Goal: Task Accomplishment & Management: Use online tool/utility

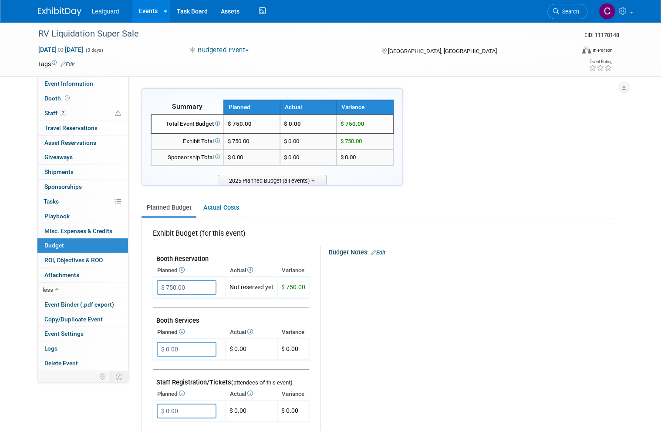
click at [89, 10] on link at bounding box center [65, 7] width 54 height 7
click at [98, 12] on span "Leafguard" at bounding box center [105, 11] width 27 height 7
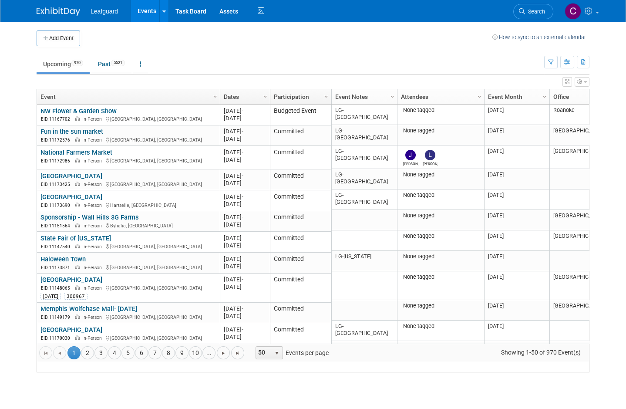
click at [390, 90] on link "Column Settings" at bounding box center [393, 95] width 10 height 13
click at [400, 148] on span at bounding box center [396, 151] width 7 height 7
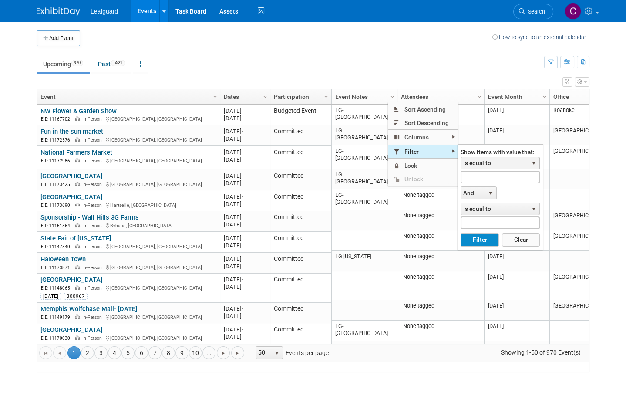
click at [479, 160] on span "Is equal to" at bounding box center [494, 163] width 67 height 12
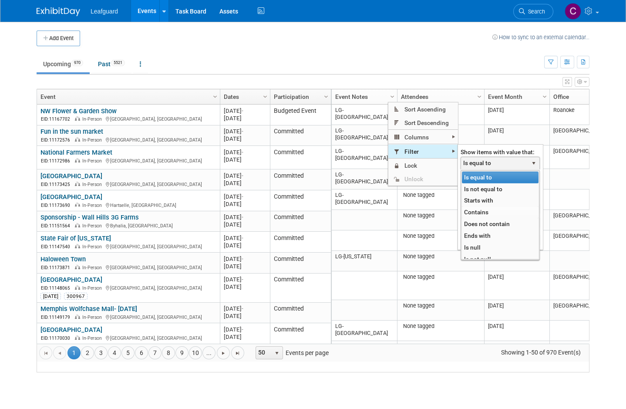
click at [473, 213] on li "Contains" at bounding box center [500, 212] width 77 height 12
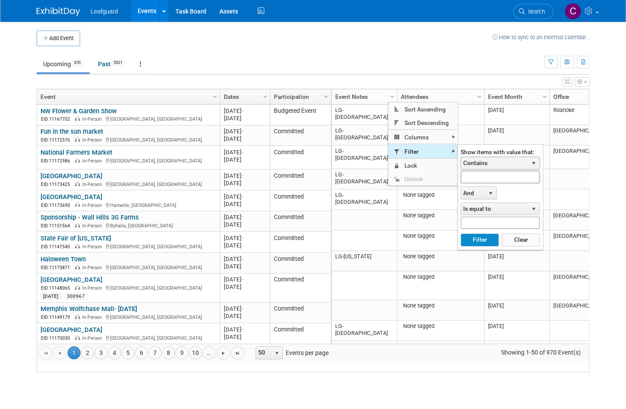
click at [471, 178] on input "text" at bounding box center [500, 177] width 79 height 13
type input "R"
click at [475, 244] on button "Filter" at bounding box center [480, 239] width 38 height 13
type input "Lg-pitt"
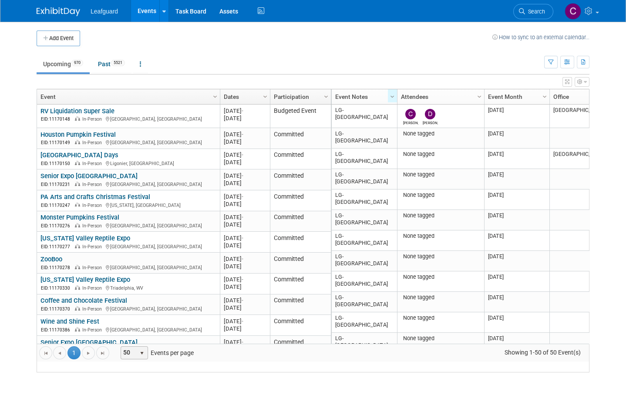
click at [141, 358] on span "select" at bounding box center [142, 353] width 12 height 12
click at [134, 349] on li "100" at bounding box center [134, 348] width 25 height 12
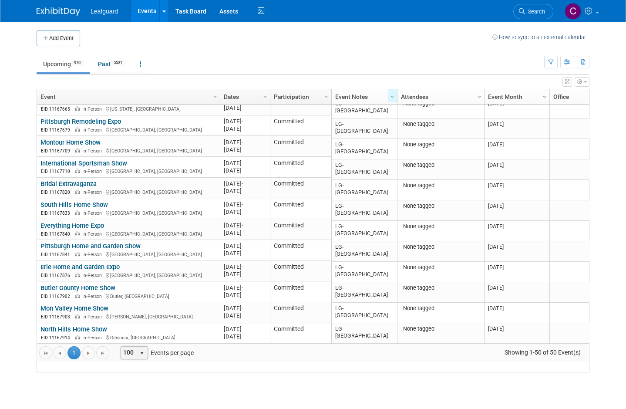
click at [559, 358] on span "Showing 1-50 of 50 Event(s)" at bounding box center [543, 352] width 92 height 12
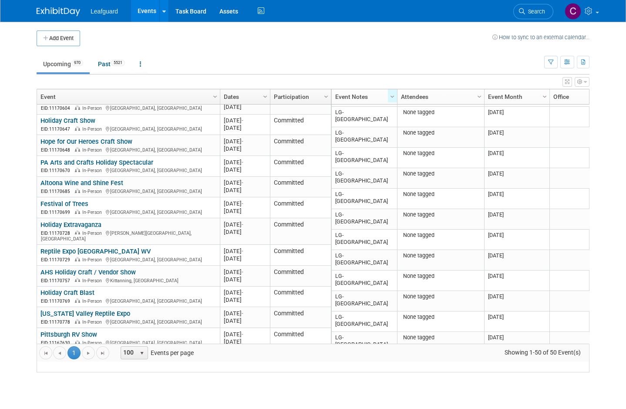
scroll to position [532, 0]
click at [261, 93] on link "Column Settings" at bounding box center [266, 95] width 10 height 13
click at [241, 100] on link "Dates" at bounding box center [244, 96] width 40 height 15
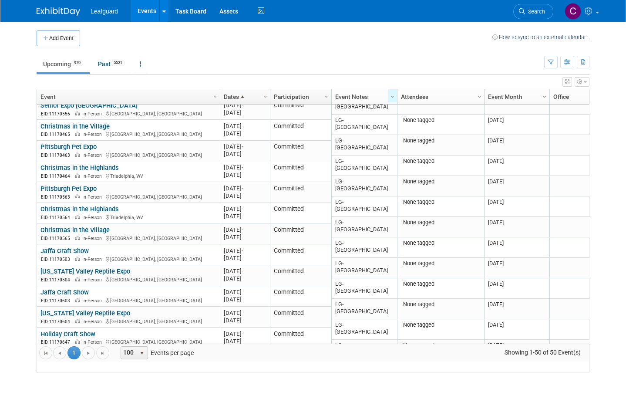
click at [265, 94] on span "Column Settings" at bounding box center [265, 96] width 7 height 7
click at [283, 120] on span "Sort Descending" at bounding box center [296, 122] width 70 height 13
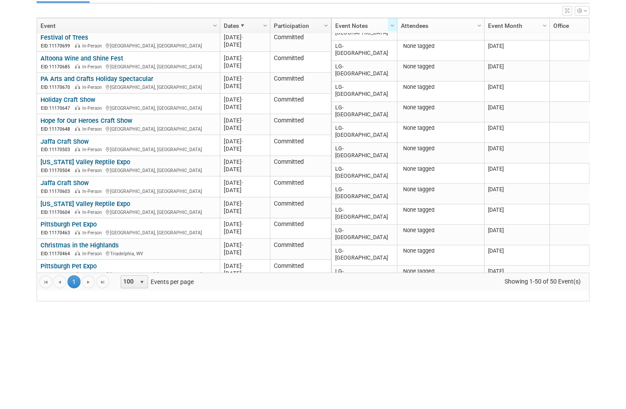
click at [86, 350] on span "Go to the next page" at bounding box center [88, 353] width 7 height 7
click at [85, 350] on span "Go to the next page" at bounding box center [88, 353] width 7 height 7
click at [127, 347] on span "100" at bounding box center [128, 353] width 15 height 12
click at [12, 187] on body "Leafguard Events Add Event Bulk Upload Events Shareable Event Boards Recently V…" at bounding box center [313, 204] width 626 height 409
click at [89, 350] on span "Go to the next page" at bounding box center [88, 353] width 7 height 7
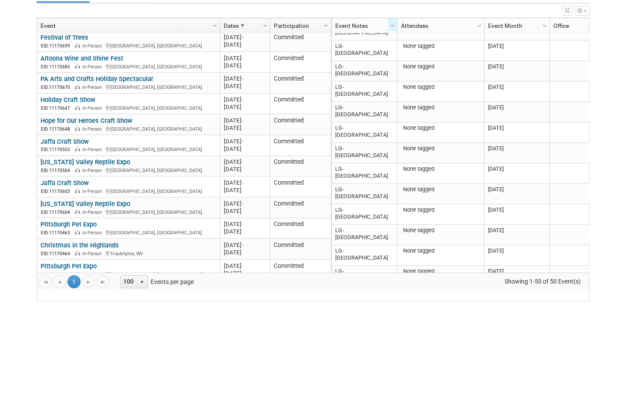
click at [90, 350] on span "Go to the next page" at bounding box center [88, 353] width 7 height 7
click at [88, 350] on span "Go to the next page" at bounding box center [88, 353] width 7 height 7
click at [93, 346] on link "Go to the next page" at bounding box center [88, 352] width 13 height 13
click at [85, 350] on span "Go to the next page" at bounding box center [88, 353] width 7 height 7
click at [85, 346] on link "Go to the next page" at bounding box center [88, 352] width 13 height 13
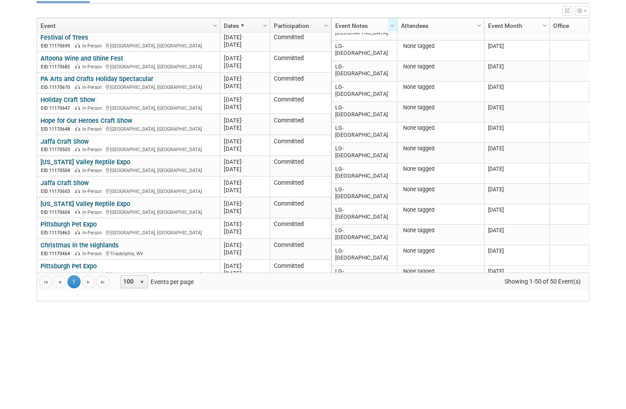
click at [88, 350] on span "Go to the next page" at bounding box center [88, 353] width 7 height 7
